Goal: Check status: Check status

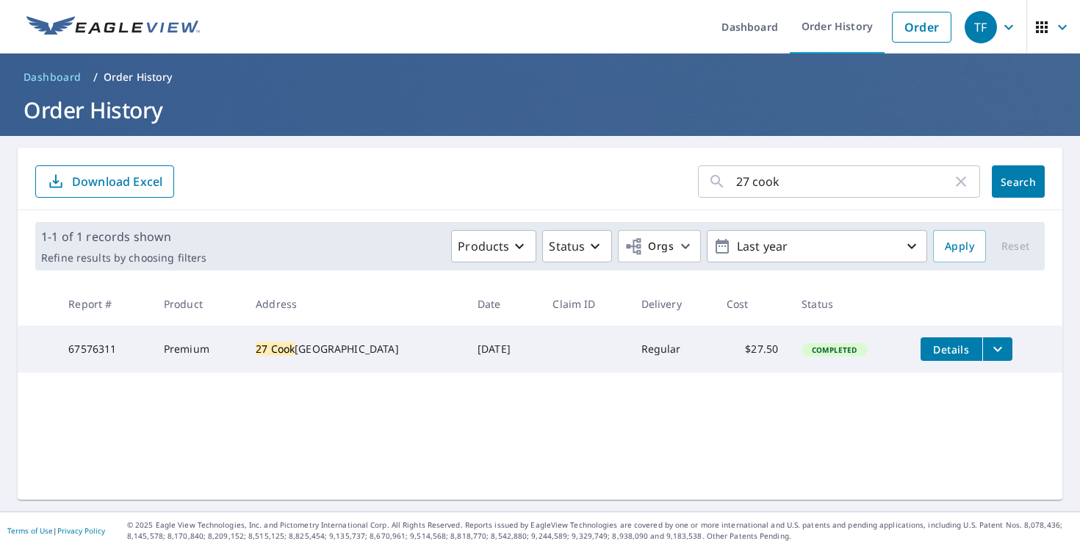
click at [746, 179] on input "27 cook" at bounding box center [844, 181] width 216 height 41
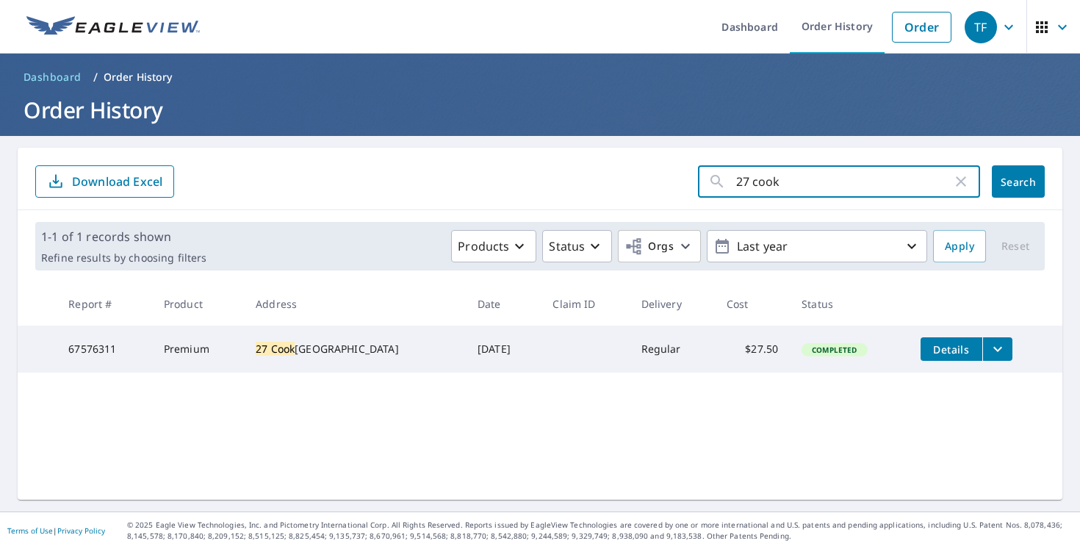
click at [746, 179] on input "27 cook" at bounding box center [844, 181] width 216 height 41
paste input "[STREET_ADDRESS][US_STATE]"
type input "[STREET_ADDRESS][US_STATE]"
click button "Search" at bounding box center [1018, 181] width 53 height 32
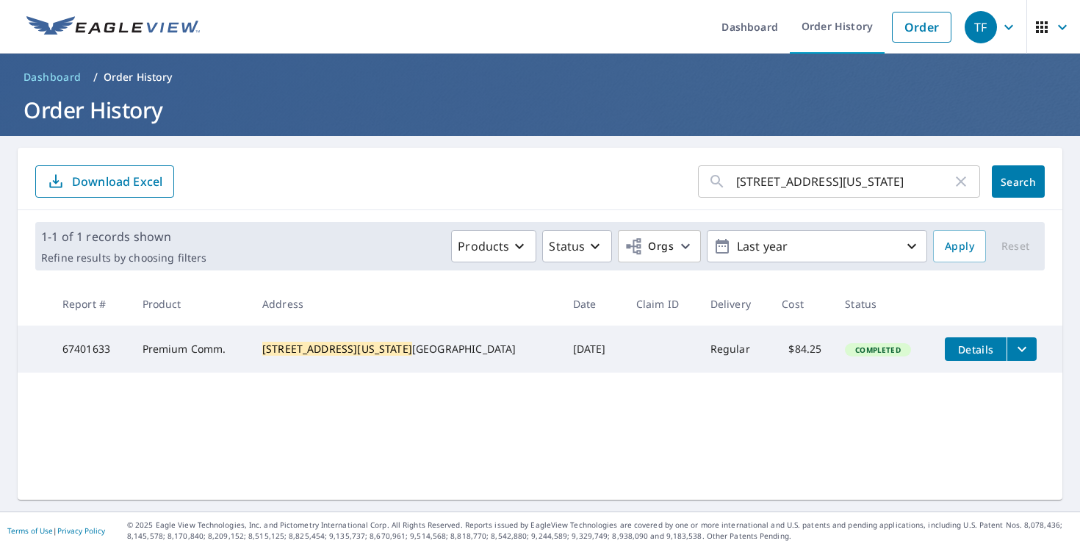
click at [770, 193] on input "[STREET_ADDRESS][US_STATE]" at bounding box center [844, 181] width 216 height 41
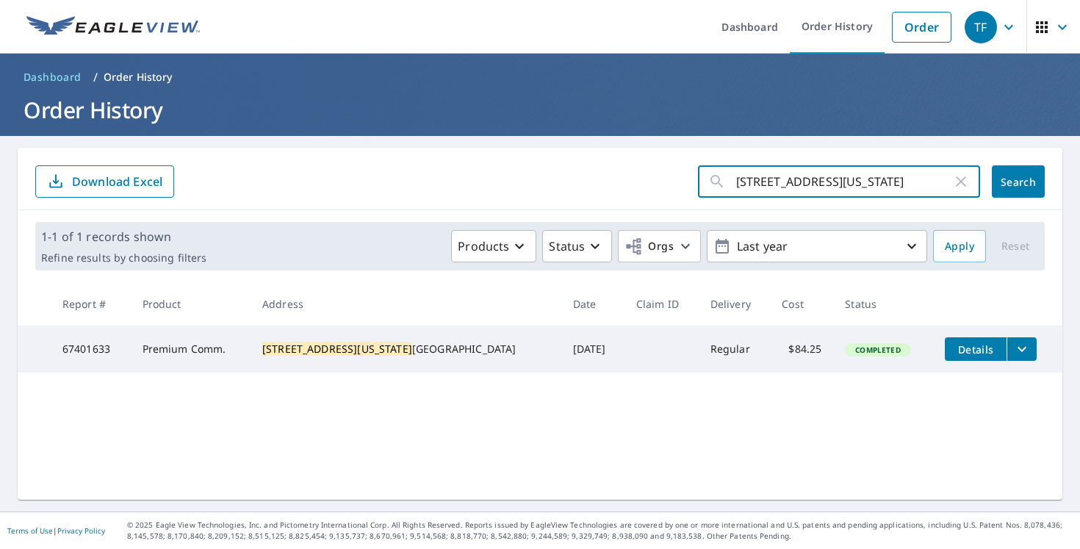
click at [770, 193] on input "[STREET_ADDRESS][US_STATE]" at bounding box center [844, 181] width 216 height 41
type input "3 [PERSON_NAME]"
click button "Search" at bounding box center [1018, 181] width 53 height 32
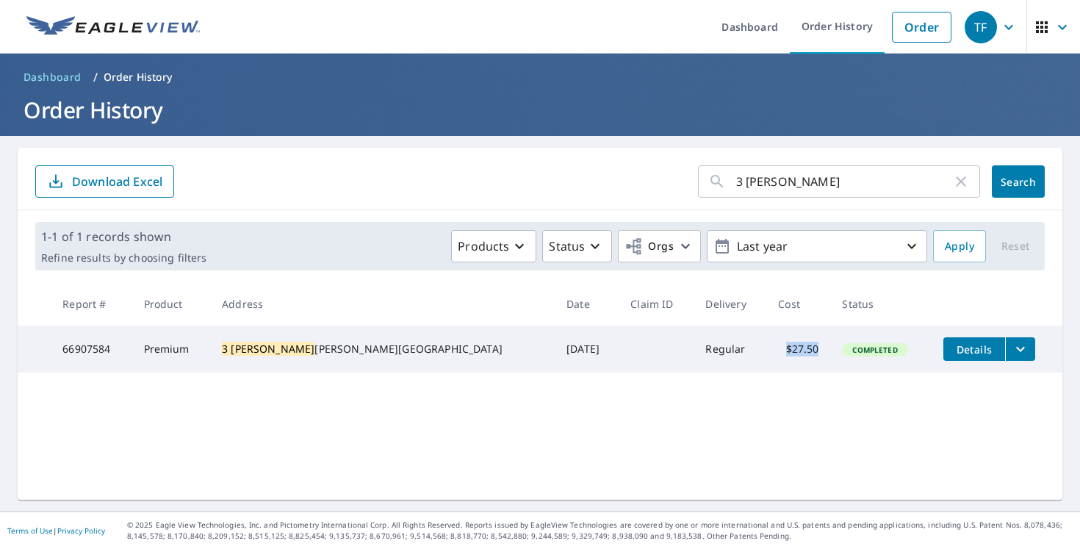
drag, startPoint x: 765, startPoint y: 352, endPoint x: 727, endPoint y: 352, distance: 38.2
click at [766, 352] on td "$27.50" at bounding box center [798, 348] width 64 height 47
copy td "$27.50"
